Goal: Task Accomplishment & Management: Use online tool/utility

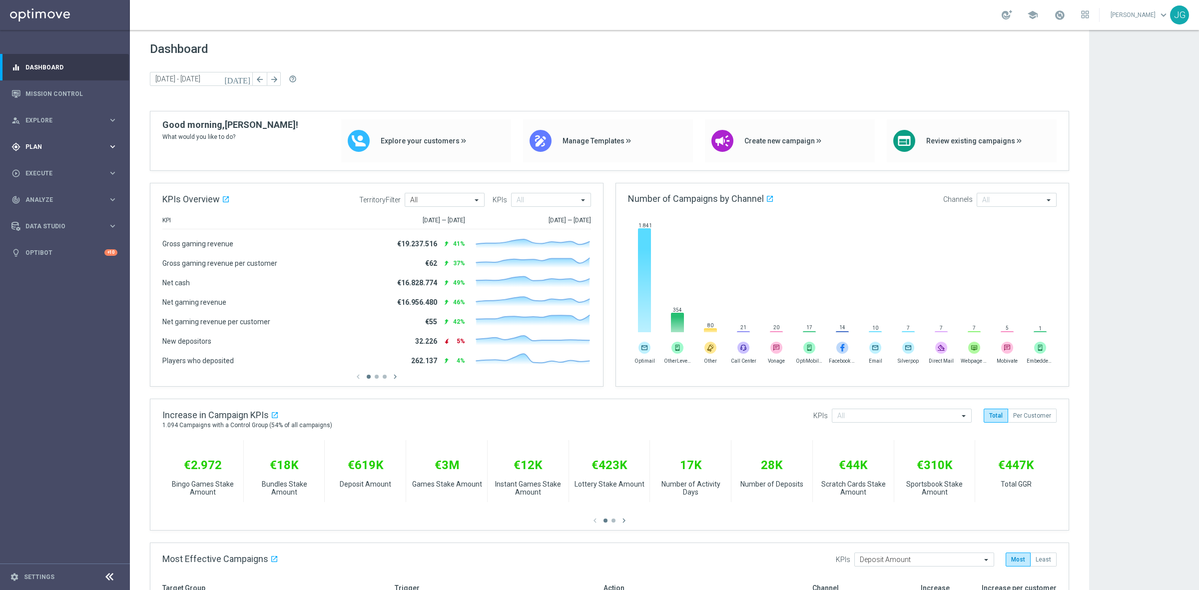
click at [70, 153] on div "gps_fixed Plan keyboard_arrow_right" at bounding box center [64, 146] width 129 height 26
click at [45, 193] on button "Templates keyboard_arrow_right" at bounding box center [72, 197] width 92 height 8
click at [47, 211] on link "Optimail" at bounding box center [67, 212] width 73 height 8
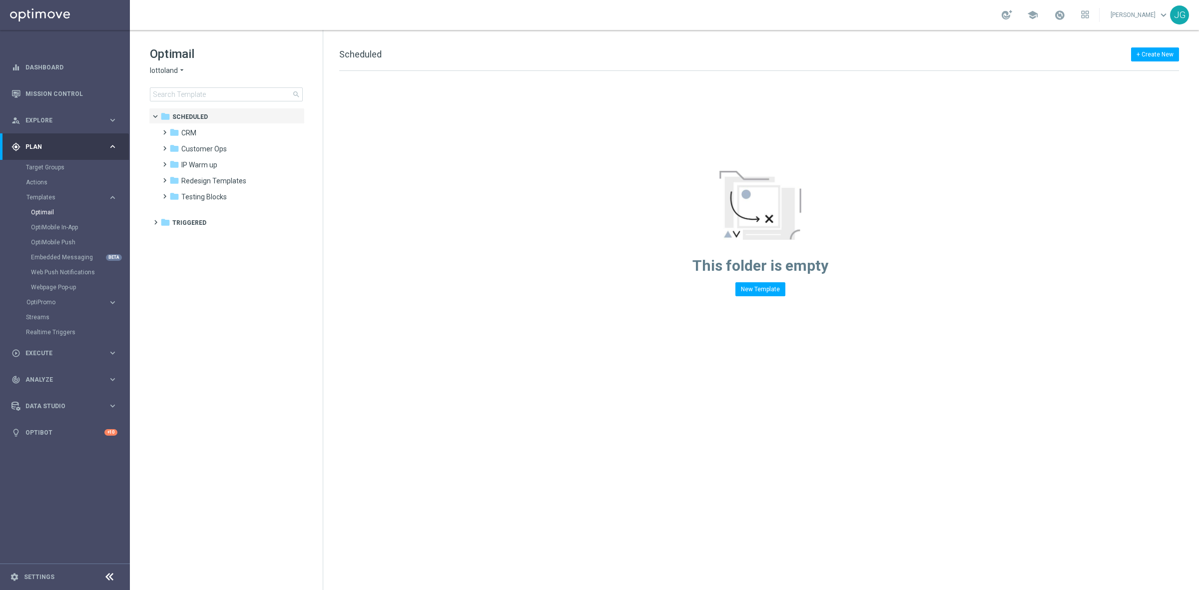
click at [181, 70] on icon "arrow_drop_down" at bounding box center [182, 70] width 8 height 9
click at [0, 0] on span "[DOMAIN_NAME]" at bounding box center [0, 0] width 0 height 0
click at [164, 130] on span at bounding box center [162, 128] width 4 height 4
click at [172, 178] on span at bounding box center [172, 176] width 4 height 4
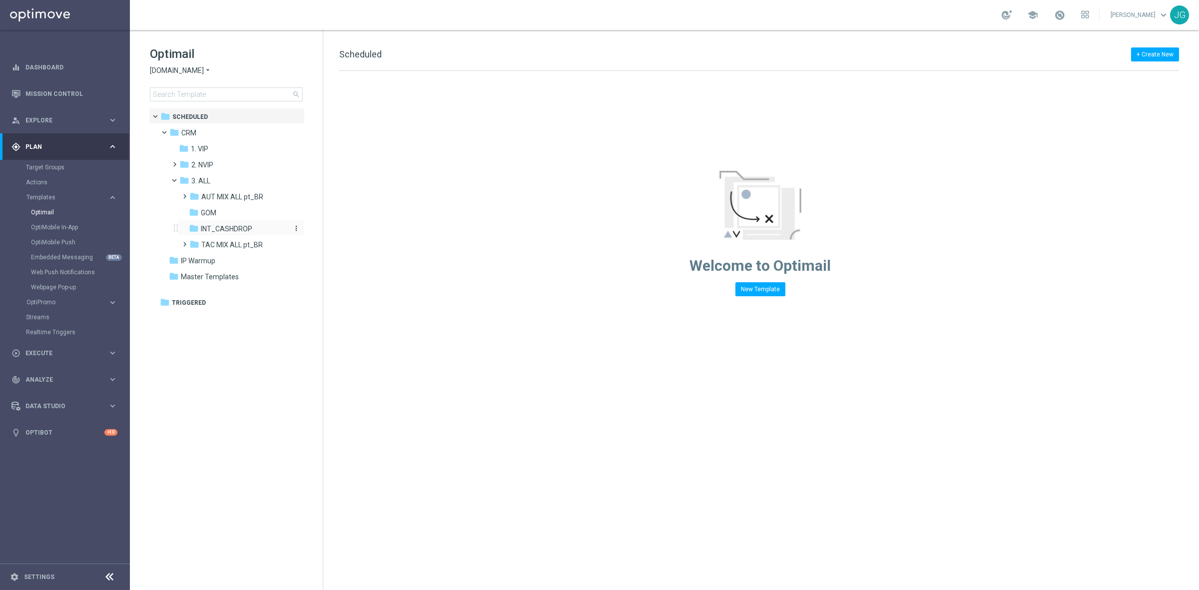
click at [230, 226] on span "INT_CASHDROP" at bounding box center [226, 228] width 51 height 9
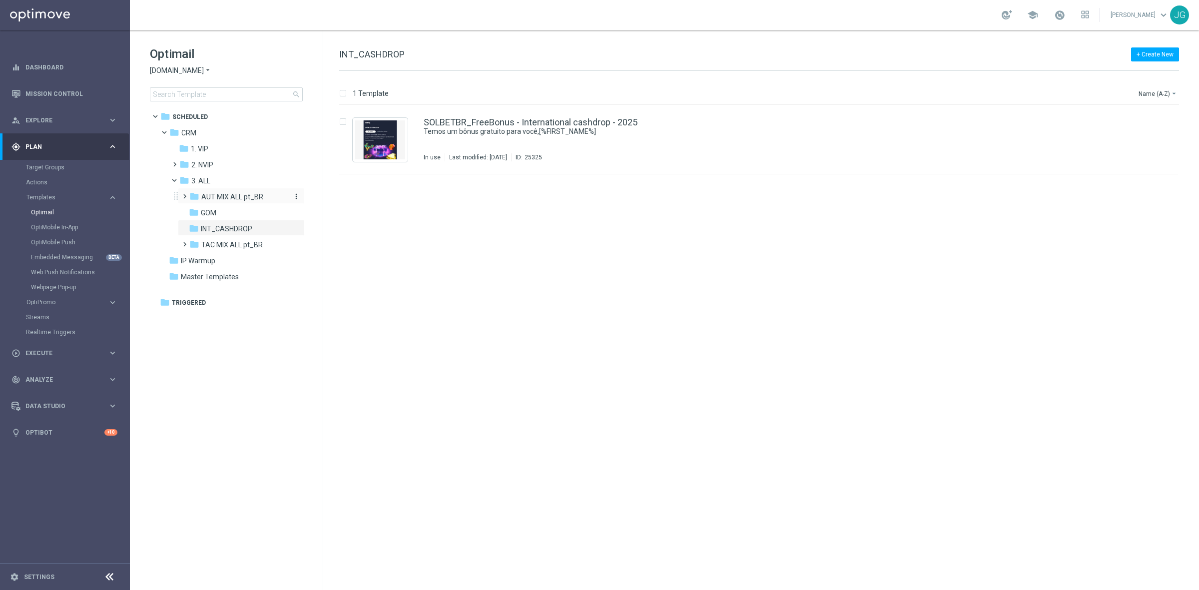
click at [216, 199] on span "AUT MIX ALL pt_BR" at bounding box center [232, 196] width 62 height 9
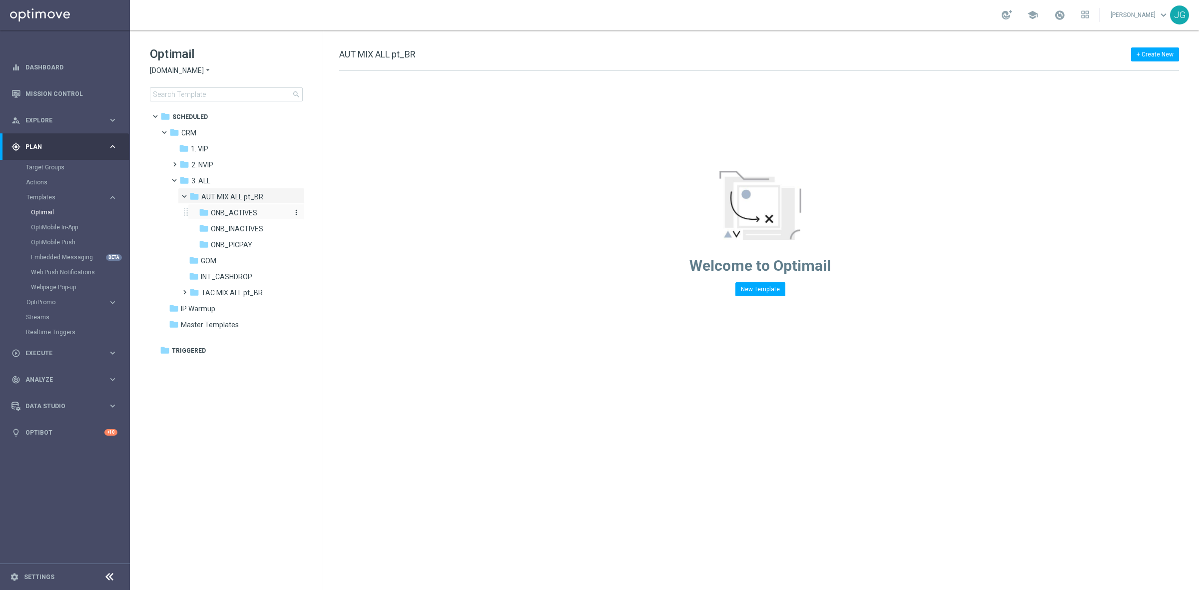
click at [237, 213] on span "ONB_ACTIVES" at bounding box center [234, 212] width 46 height 9
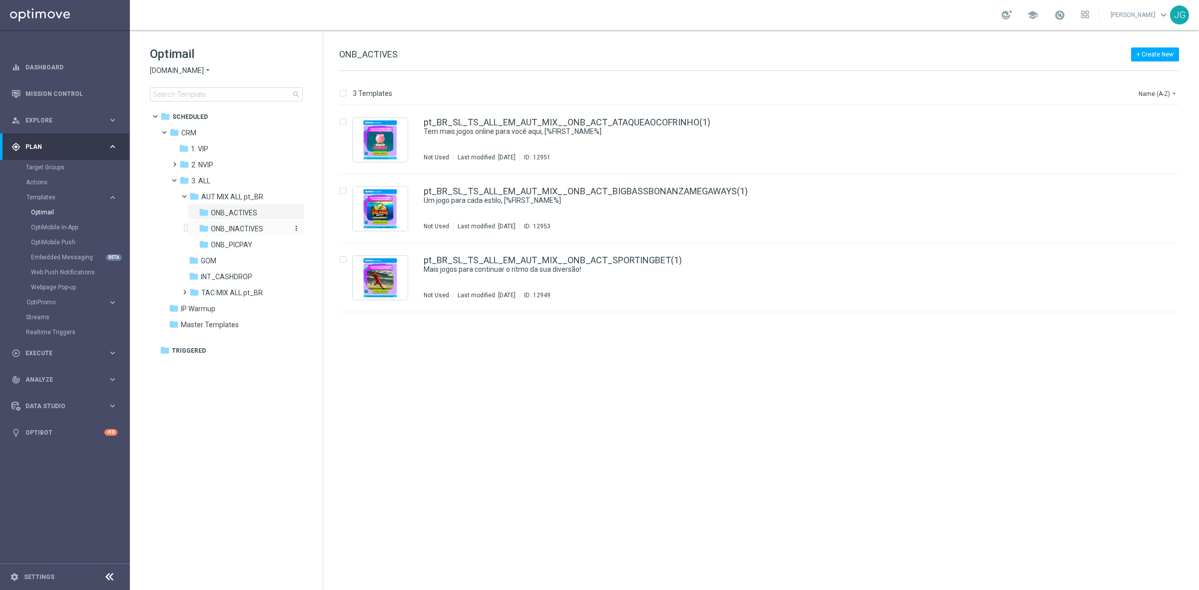
click at [235, 226] on span "ONB_INACTIVES" at bounding box center [237, 228] width 52 height 9
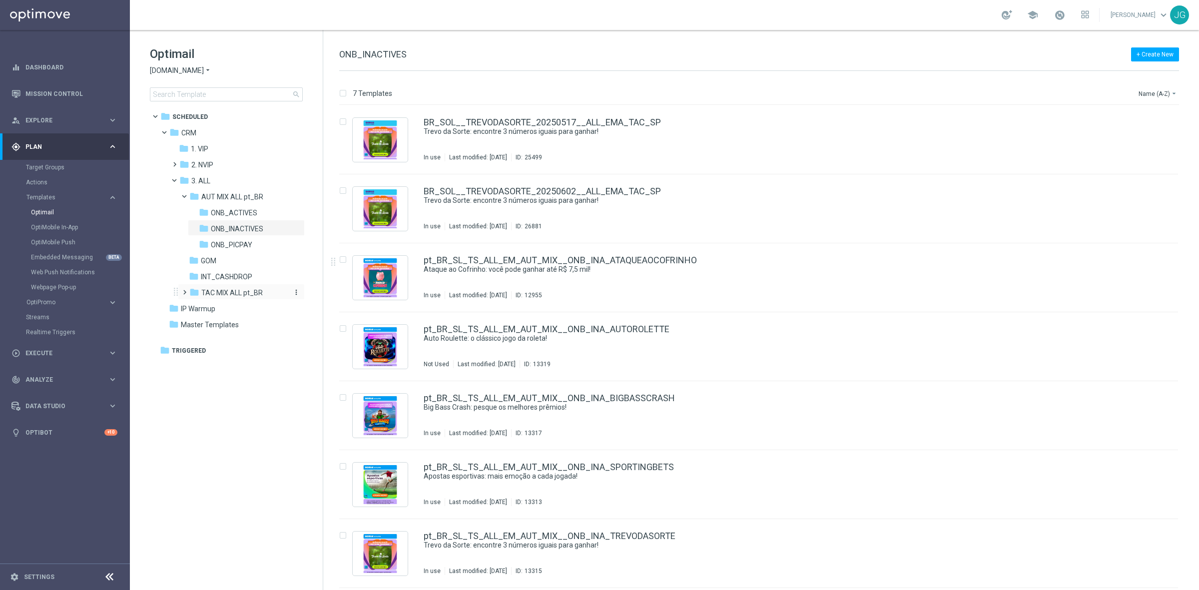
click at [231, 294] on span "TAC MIX ALL pt_BR" at bounding box center [231, 292] width 61 height 9
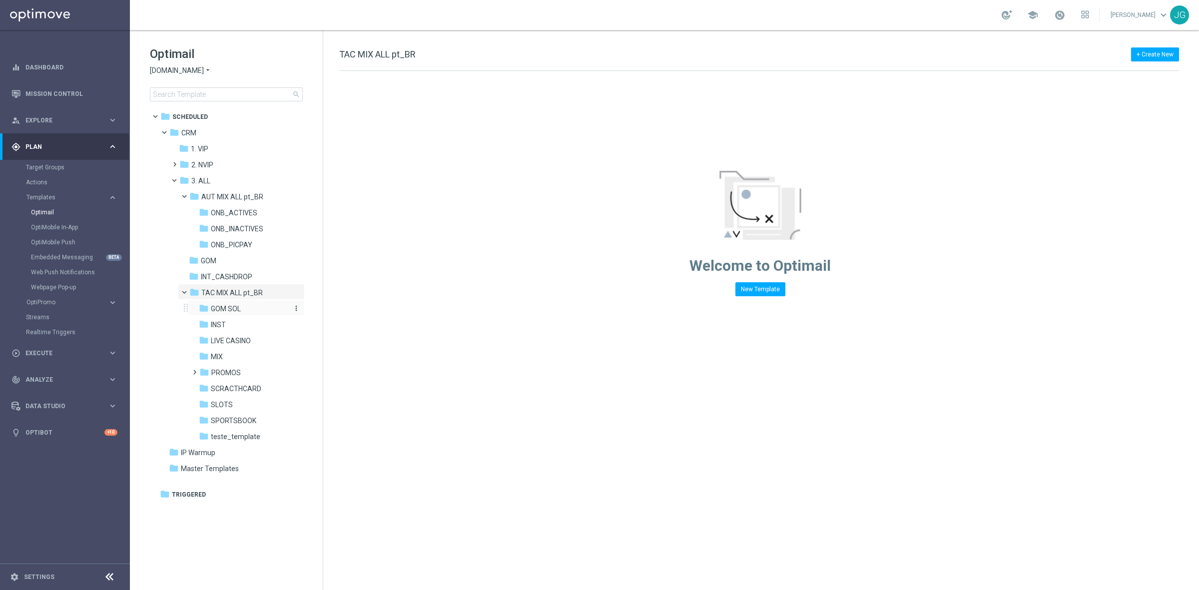
click at [230, 308] on span "GOM SOL" at bounding box center [226, 308] width 30 height 9
click at [219, 323] on span "INST" at bounding box center [218, 324] width 15 height 9
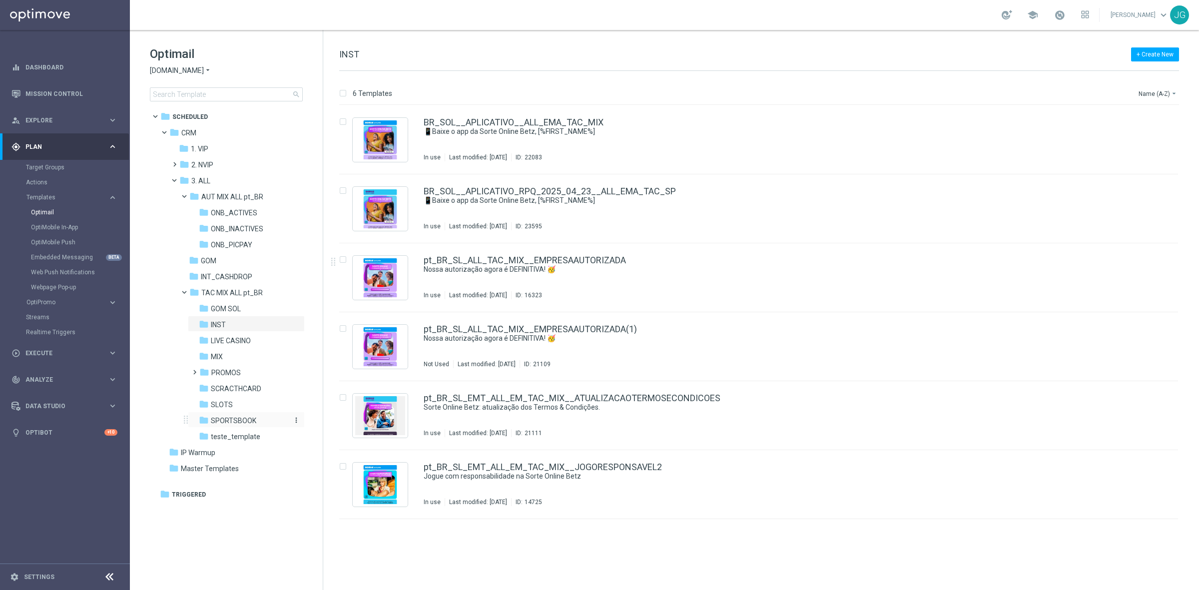
click at [233, 419] on span "SPORTSBOOK" at bounding box center [233, 420] width 45 height 9
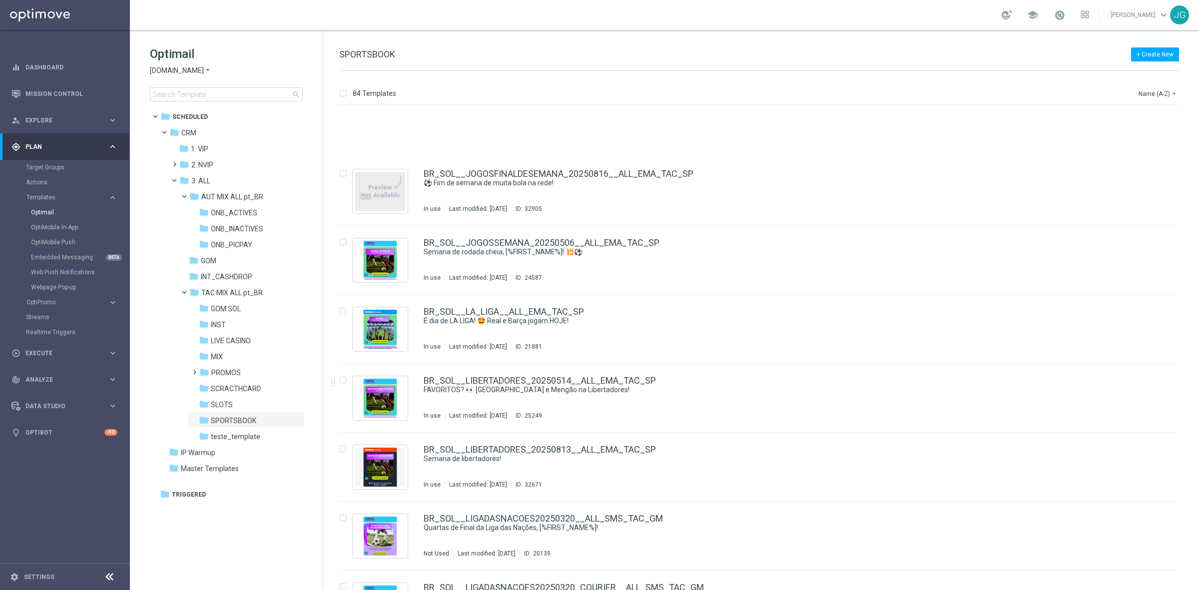
scroll to position [2342, 0]
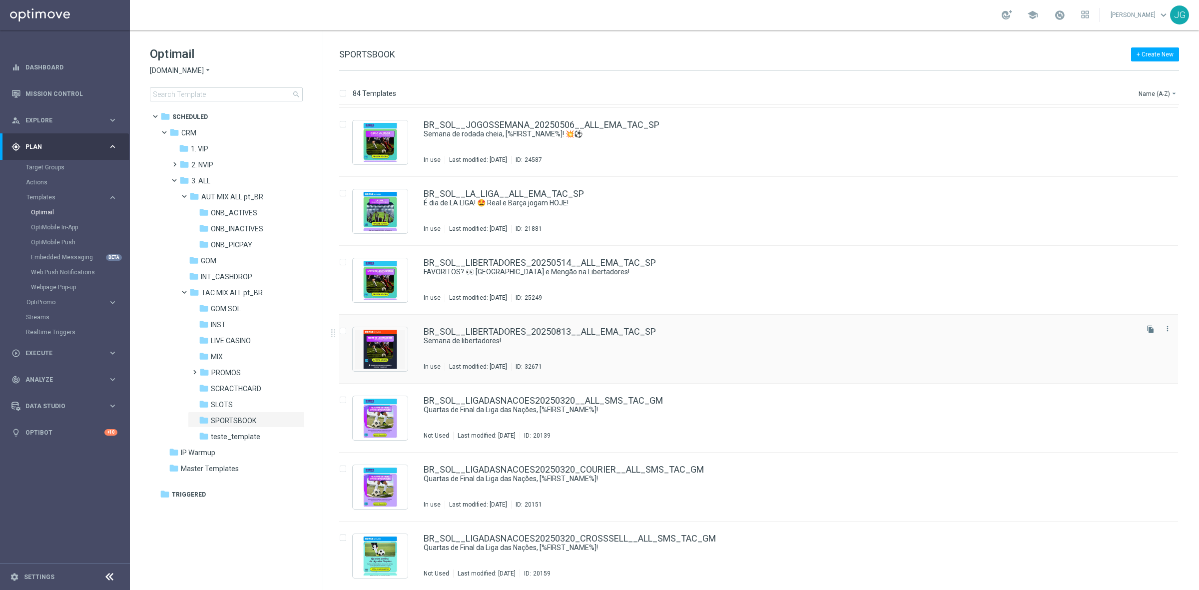
click at [495, 346] on div "BR_SOL__LIBERTADORES_20250813__ALL_EMA_TAC_SP Semana de libertadores! In use La…" at bounding box center [780, 348] width 713 height 43
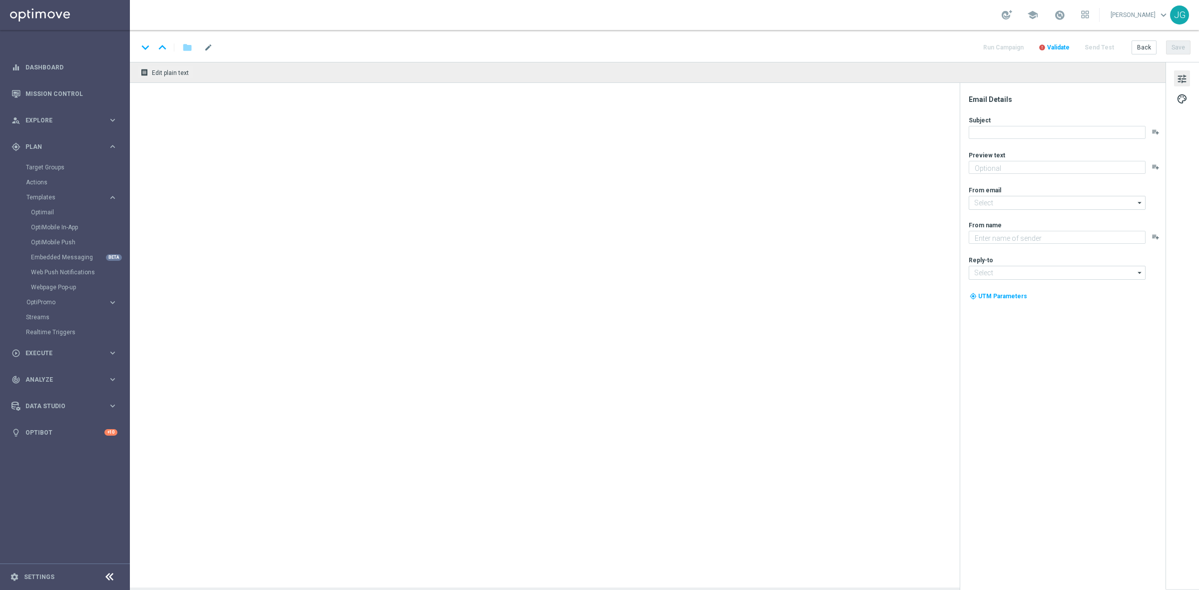
type textarea "Não perca tempo, [%FIRST_NAME%]!"
type input "[EMAIL_ADDRESS][DOMAIN_NAME]"
type textarea "Sorte Online Betz"
type input "[EMAIL_ADDRESS][DOMAIN_NAME]"
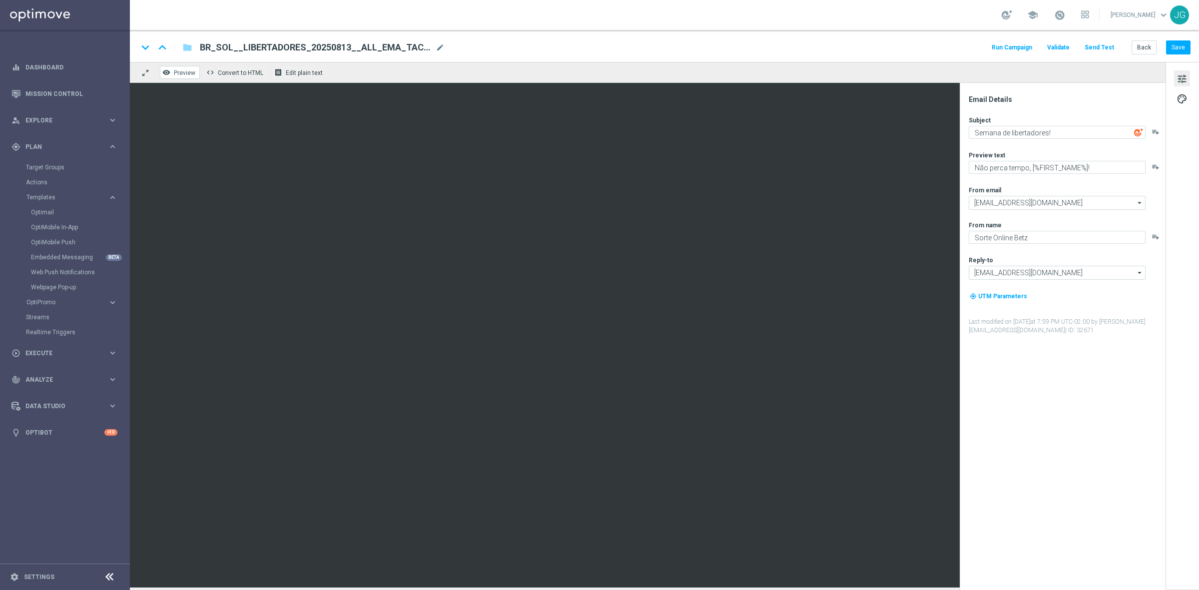
click at [188, 73] on span "Preview" at bounding box center [184, 72] width 21 height 7
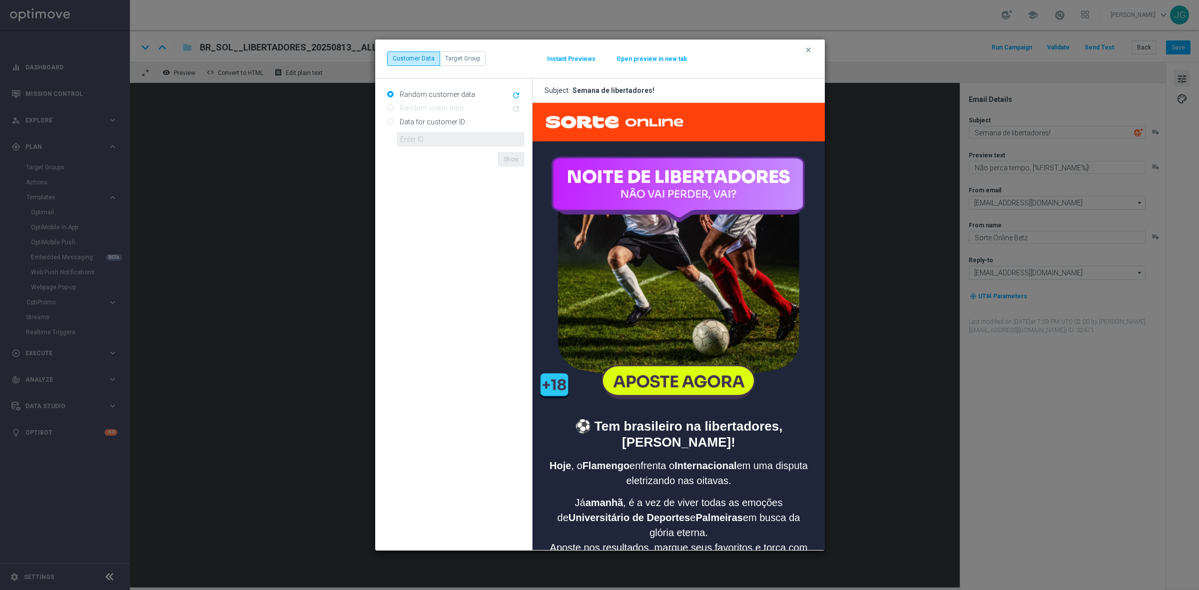
click at [639, 58] on button "Open preview in new tab" at bounding box center [651, 59] width 71 height 8
click at [811, 48] on icon "clear" at bounding box center [809, 50] width 8 height 8
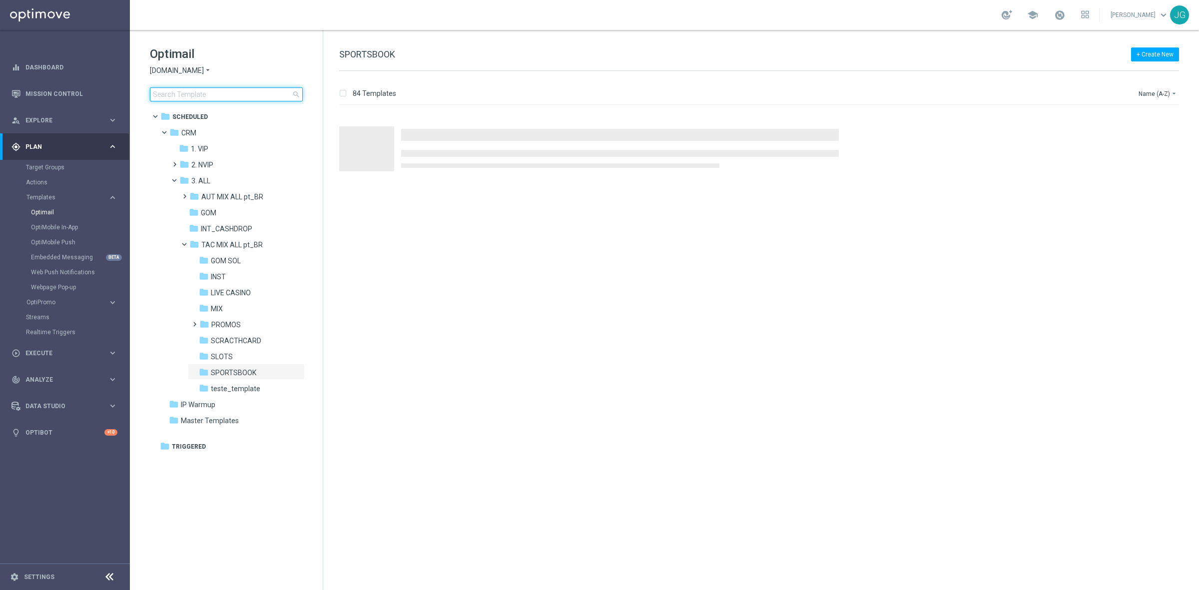
click at [221, 93] on input at bounding box center [226, 94] width 153 height 14
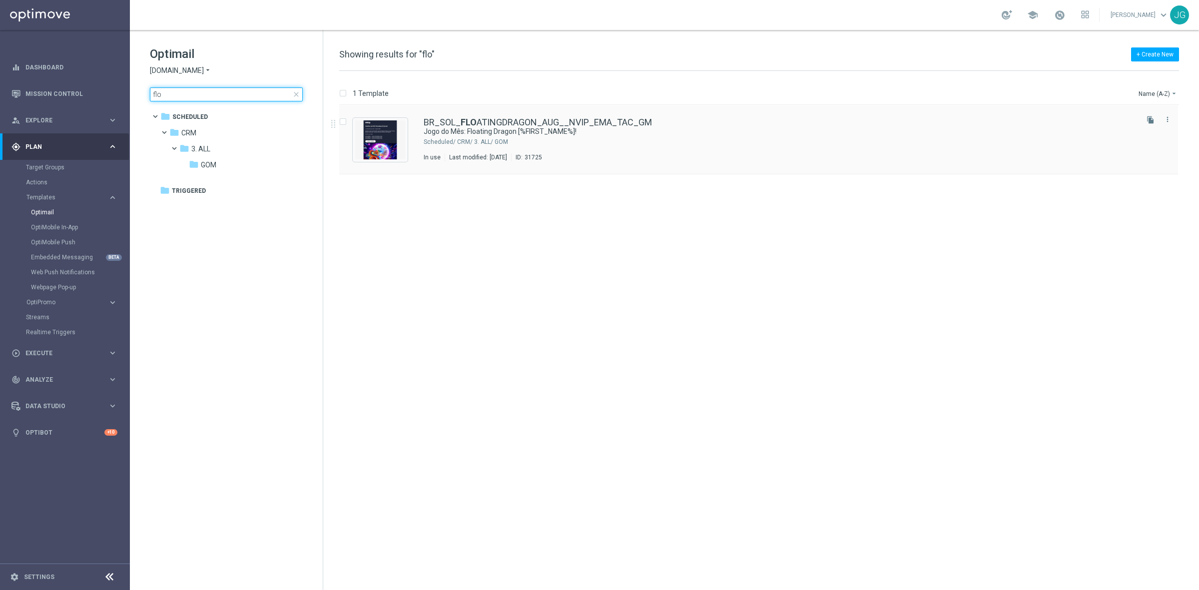
type input "flo"
click at [520, 140] on div "CRM/ 3. ALL/ GOM" at bounding box center [796, 142] width 679 height 8
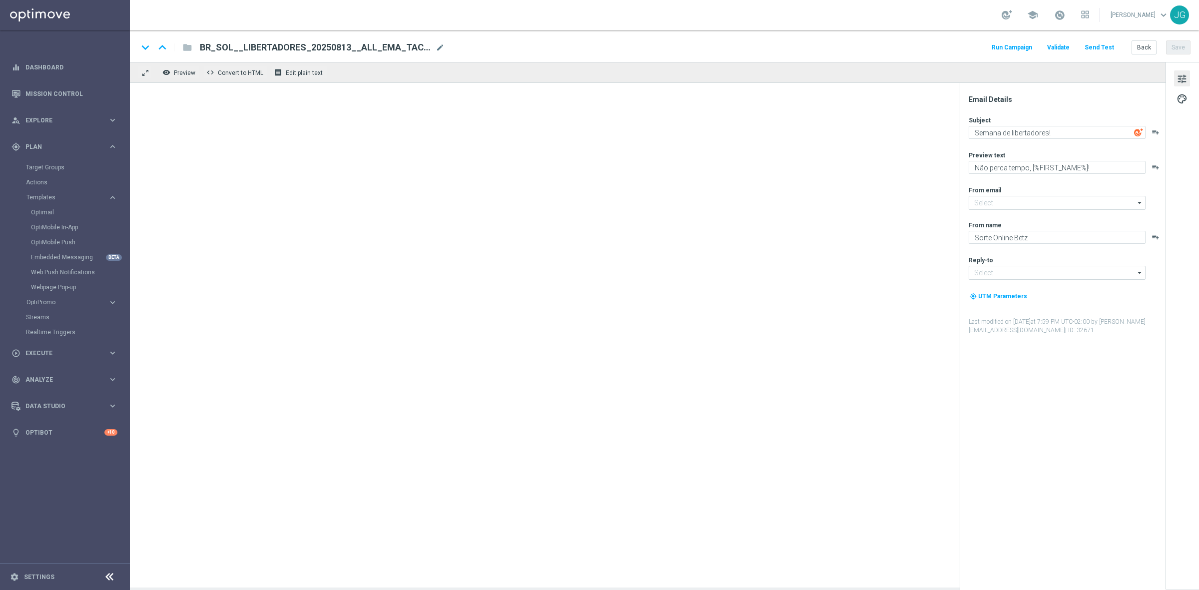
type input "[EMAIL_ADDRESS][DOMAIN_NAME]"
type textarea "Jogo do Mês: Floating Dragon [%FIRST_NAME%]!"
type textarea "Garanta rodadas extras e muita diversão!"
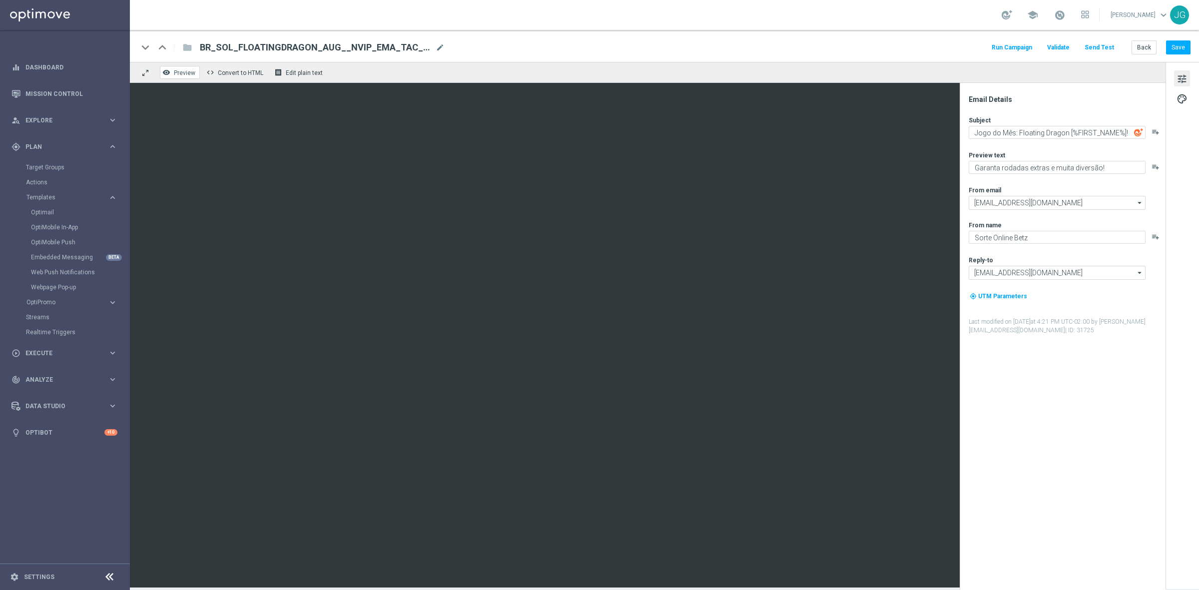
click at [191, 71] on span "Preview" at bounding box center [184, 72] width 21 height 7
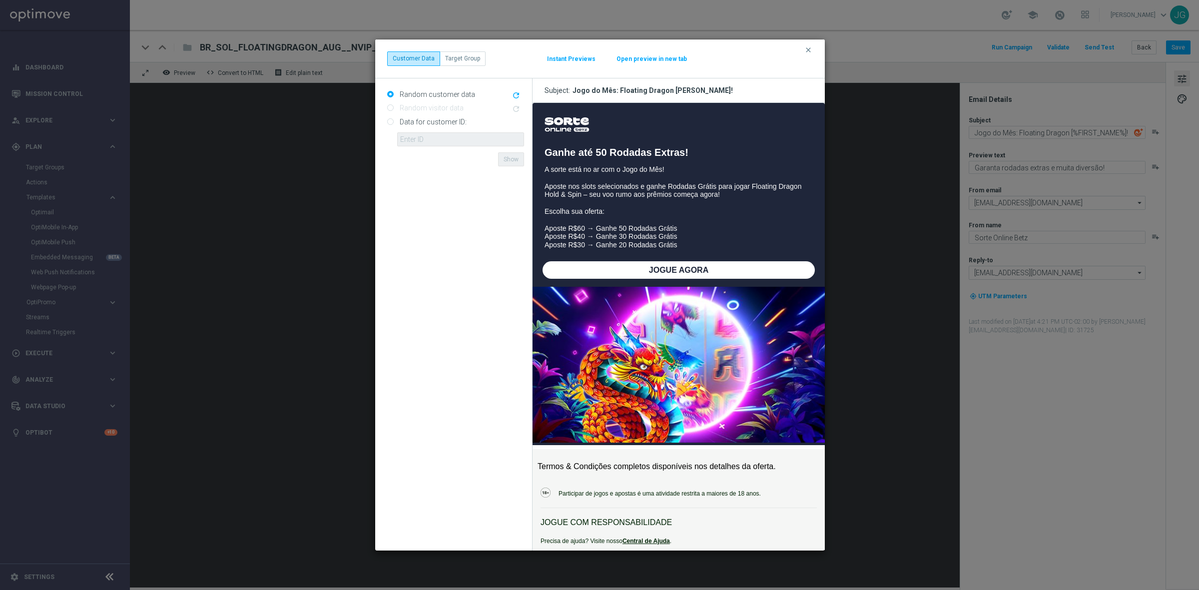
click at [667, 60] on button "Open preview in new tab" at bounding box center [651, 59] width 71 height 8
